Goal: Task Accomplishment & Management: Manage account settings

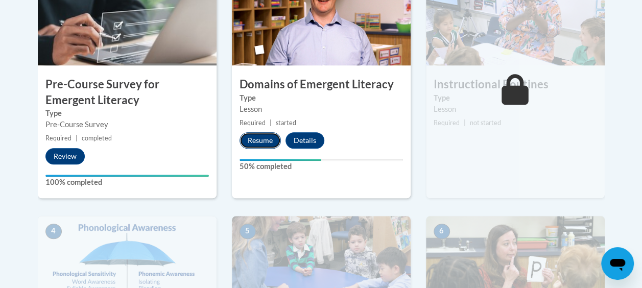
click at [252, 137] on button "Resume" at bounding box center [260, 140] width 41 height 16
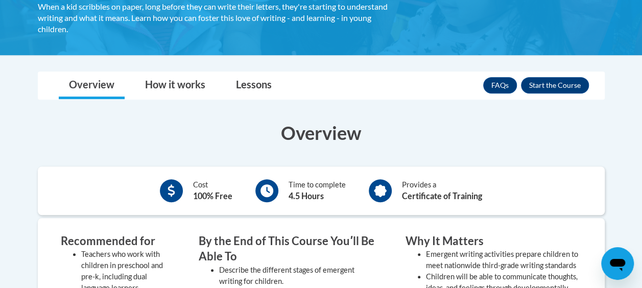
scroll to position [204, 0]
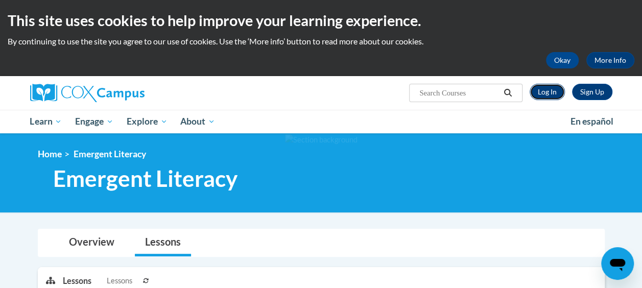
click at [544, 92] on link "Log In" at bounding box center [547, 92] width 35 height 16
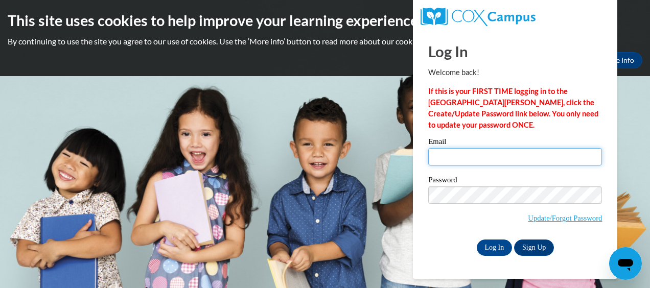
click at [452, 157] on input "Email" at bounding box center [515, 156] width 174 height 17
type input "mabelmaribell@yahoo.com"
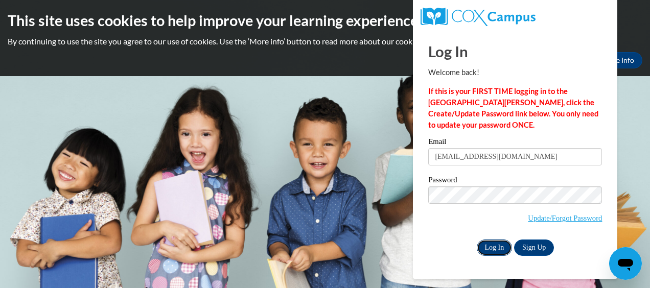
click at [490, 246] on input "Log In" at bounding box center [495, 248] width 36 height 16
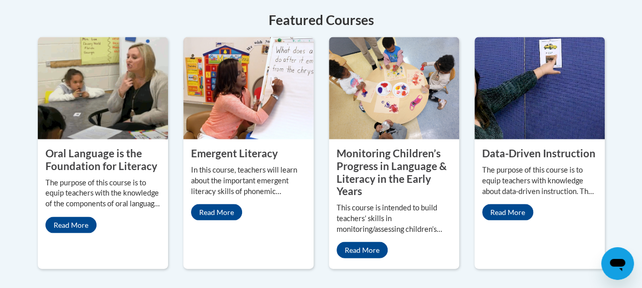
scroll to position [944, 0]
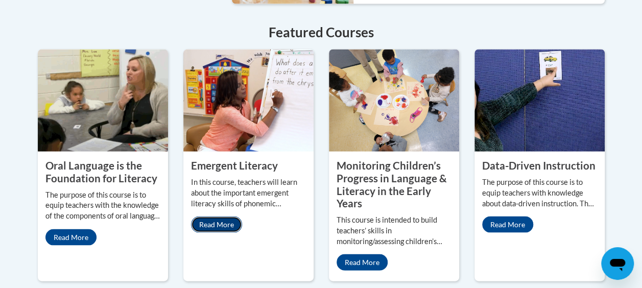
click at [205, 216] on link "Read More" at bounding box center [216, 224] width 51 height 16
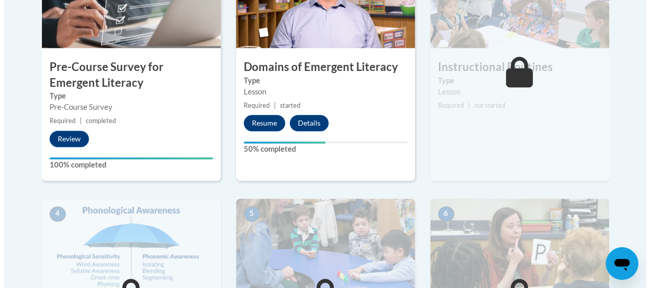
scroll to position [479, 0]
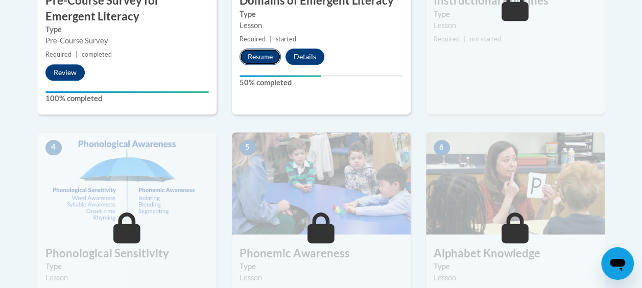
click at [259, 52] on button "Resume" at bounding box center [260, 57] width 41 height 16
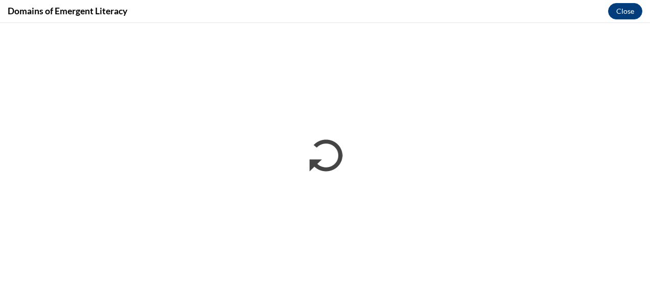
scroll to position [0, 0]
